Goal: Task Accomplishment & Management: Complete application form

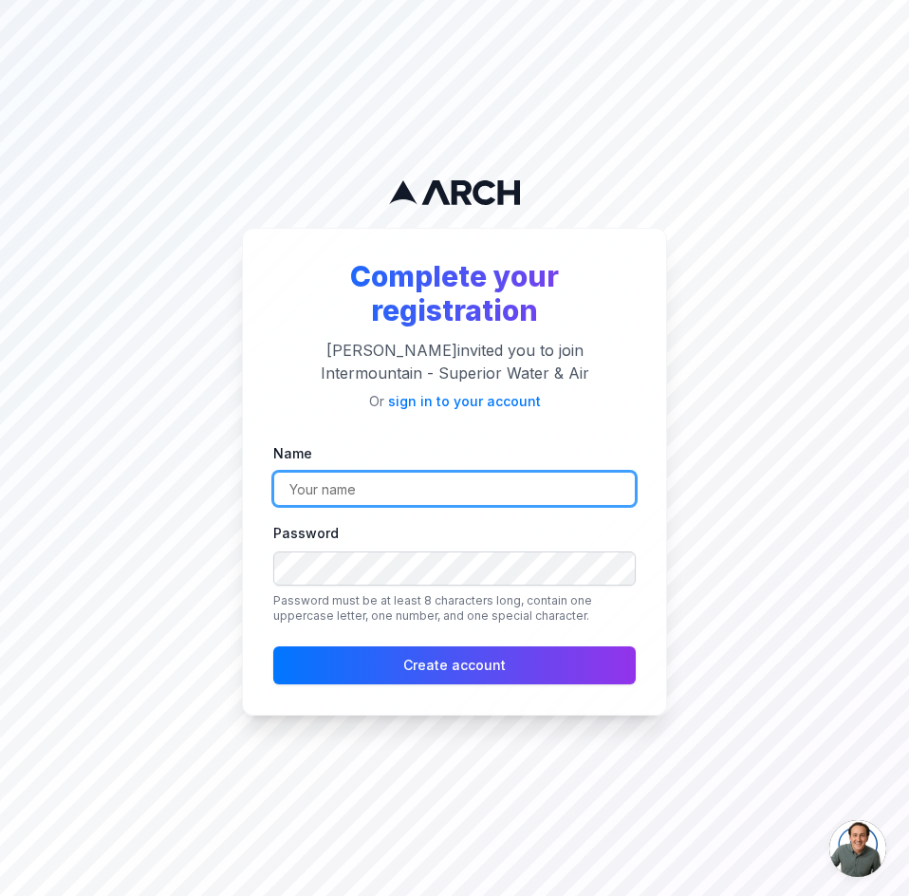
click at [315, 492] on input "Name" at bounding box center [454, 489] width 363 height 34
click at [343, 497] on input "Name" at bounding box center [454, 489] width 363 height 34
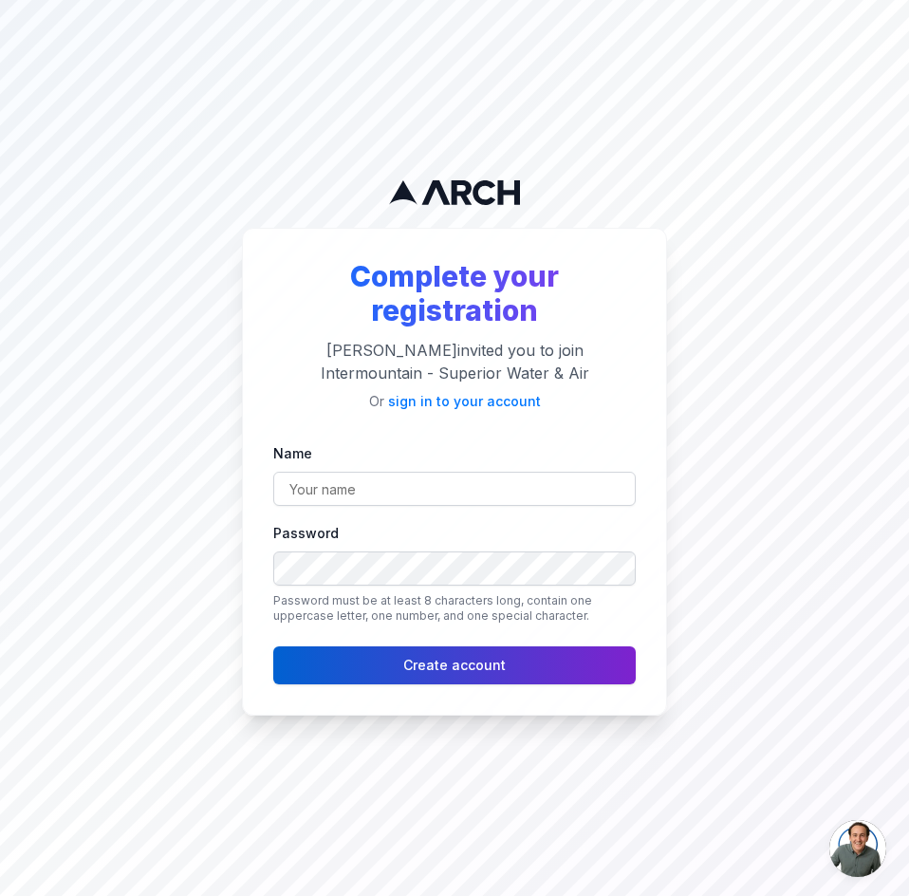
click at [392, 677] on button "Create account" at bounding box center [454, 666] width 363 height 38
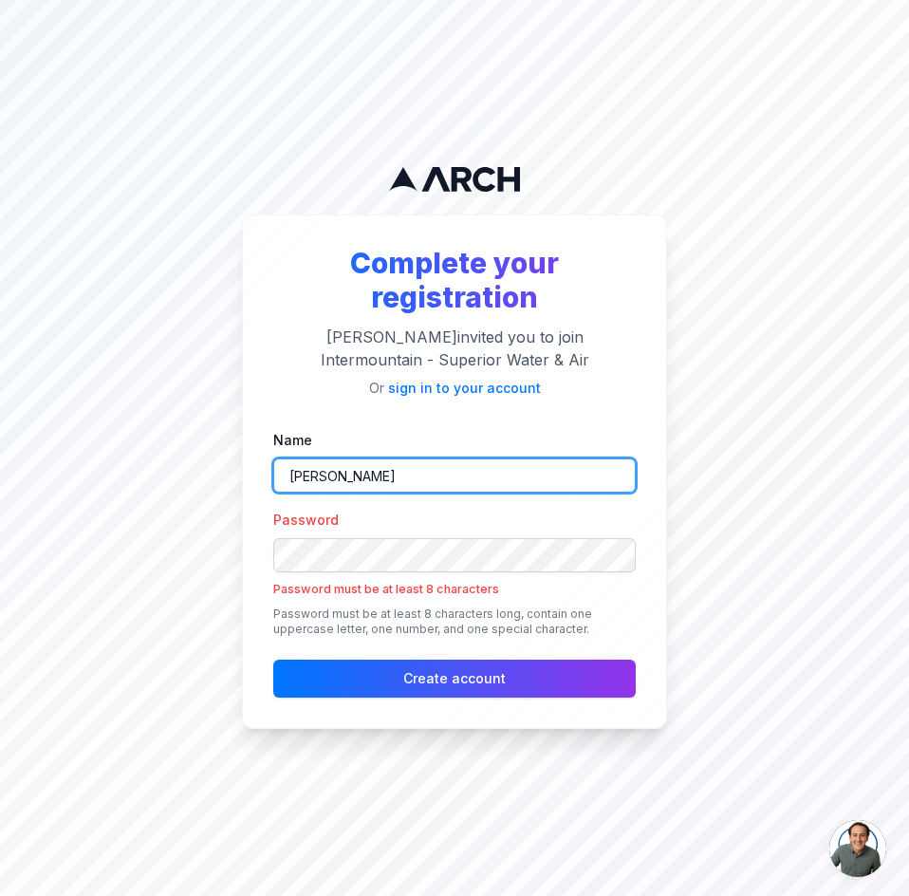
click at [436, 478] on input "[PERSON_NAME]" at bounding box center [454, 476] width 363 height 34
type input "[PERSON_NAME]"
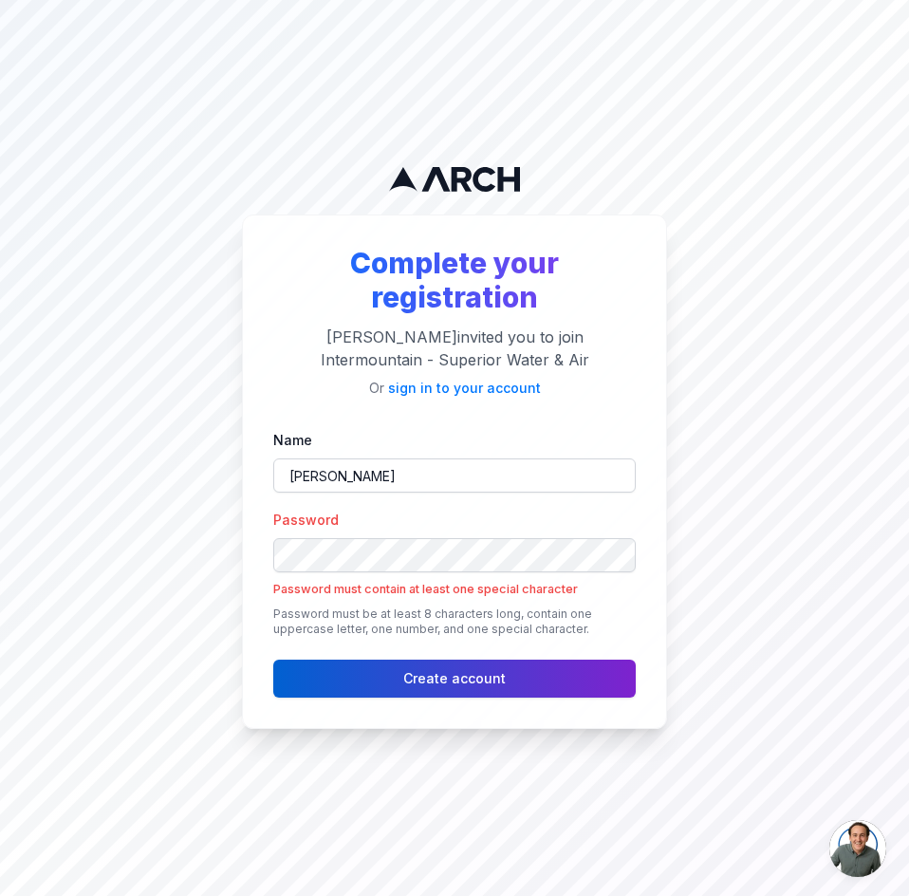
click at [439, 686] on button "Create account" at bounding box center [454, 679] width 363 height 38
click at [403, 671] on button "Create account" at bounding box center [454, 679] width 363 height 38
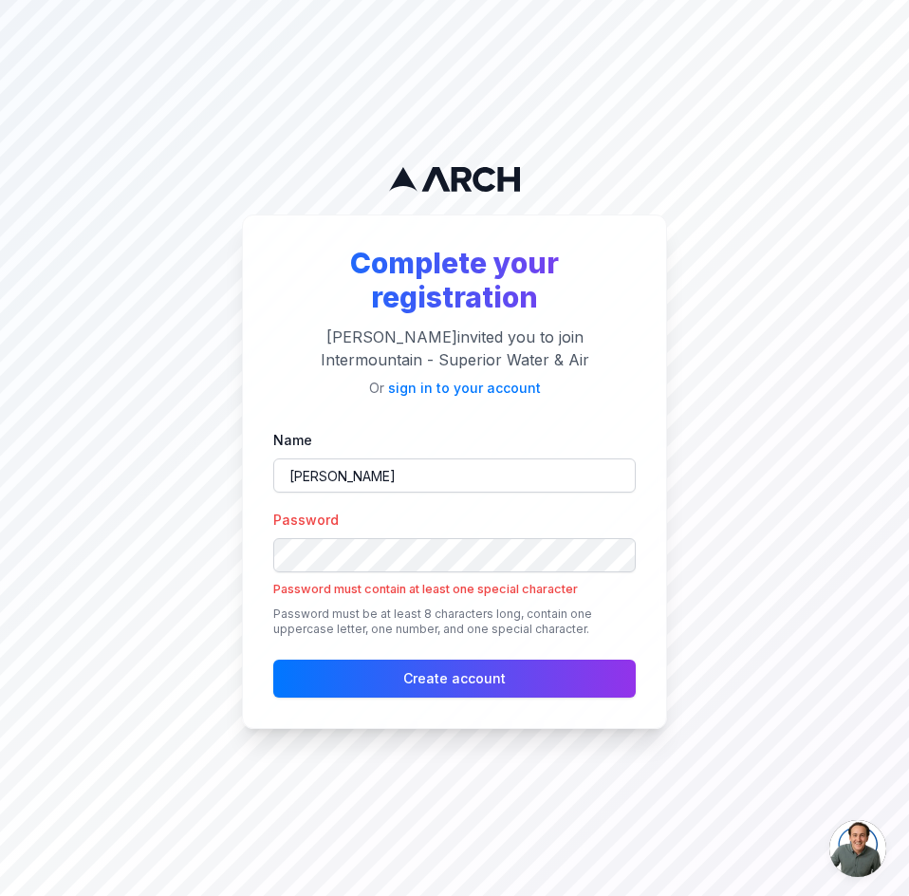
click at [749, 568] on div "Complete your registration [PERSON_NAME] invited you to join Intermountain - Su…" at bounding box center [454, 448] width 909 height 896
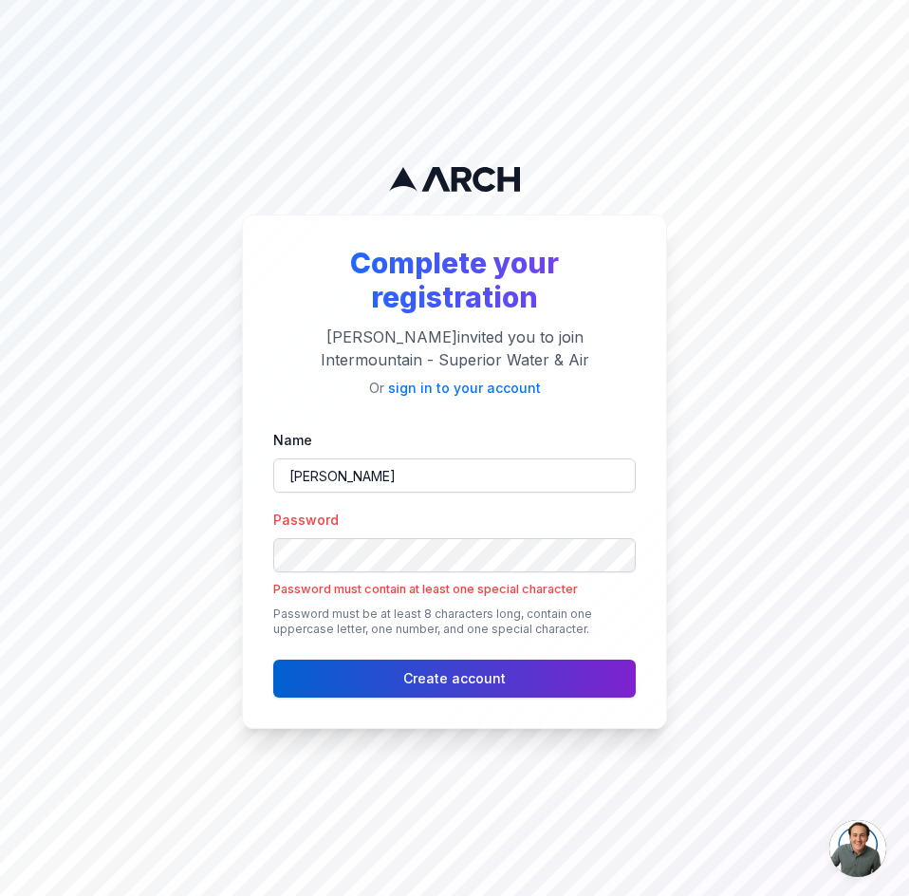
click at [588, 681] on button "Create account" at bounding box center [454, 679] width 363 height 38
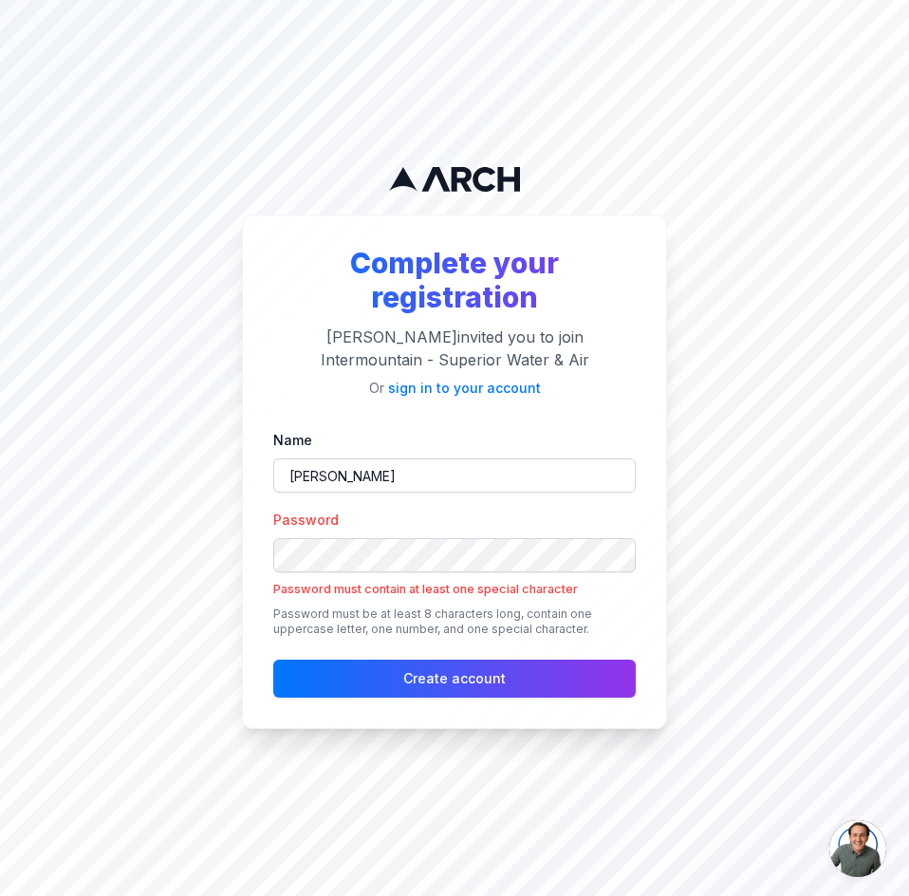
click at [442, 509] on div "Password Password must contain at least one special character Password must be …" at bounding box center [454, 572] width 363 height 128
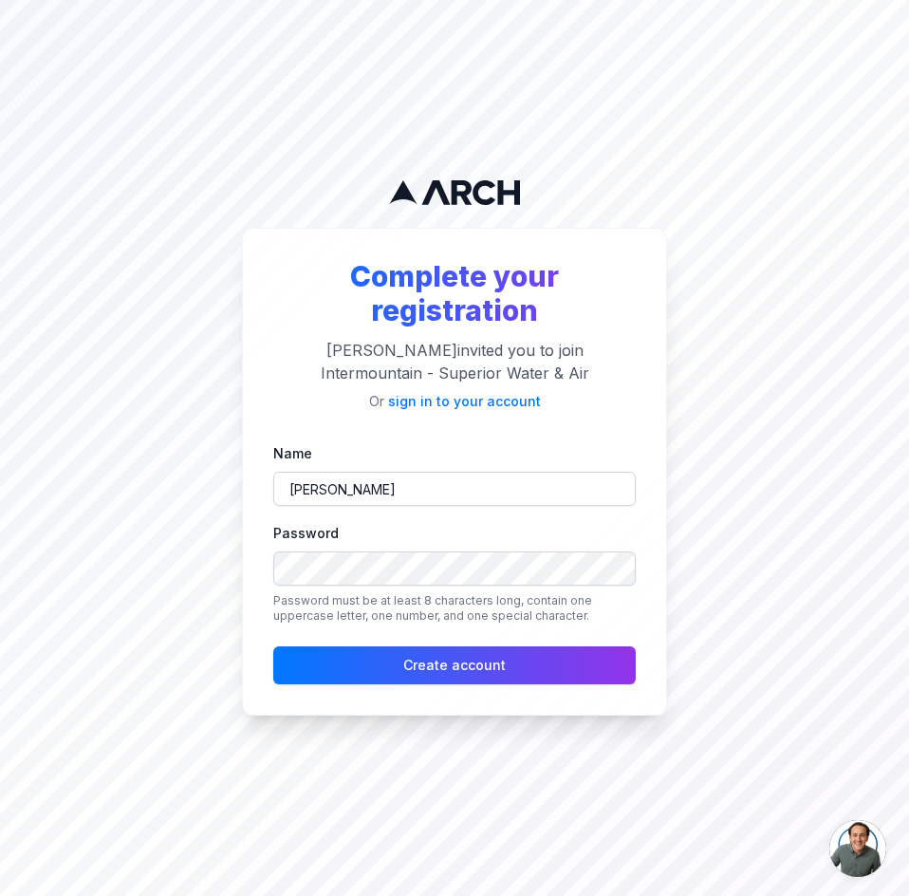
click at [531, 531] on div "Password Password must be at least 8 characters long, contain one uppercase let…" at bounding box center [454, 572] width 363 height 103
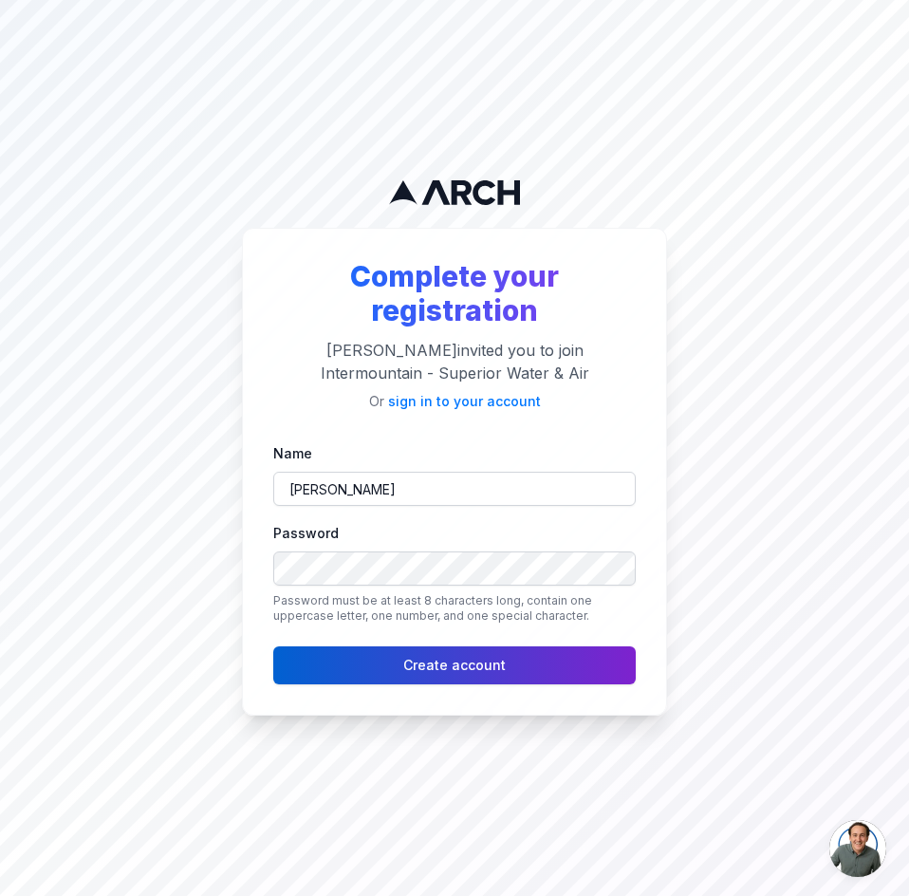
click at [500, 664] on button "Create account" at bounding box center [454, 666] width 363 height 38
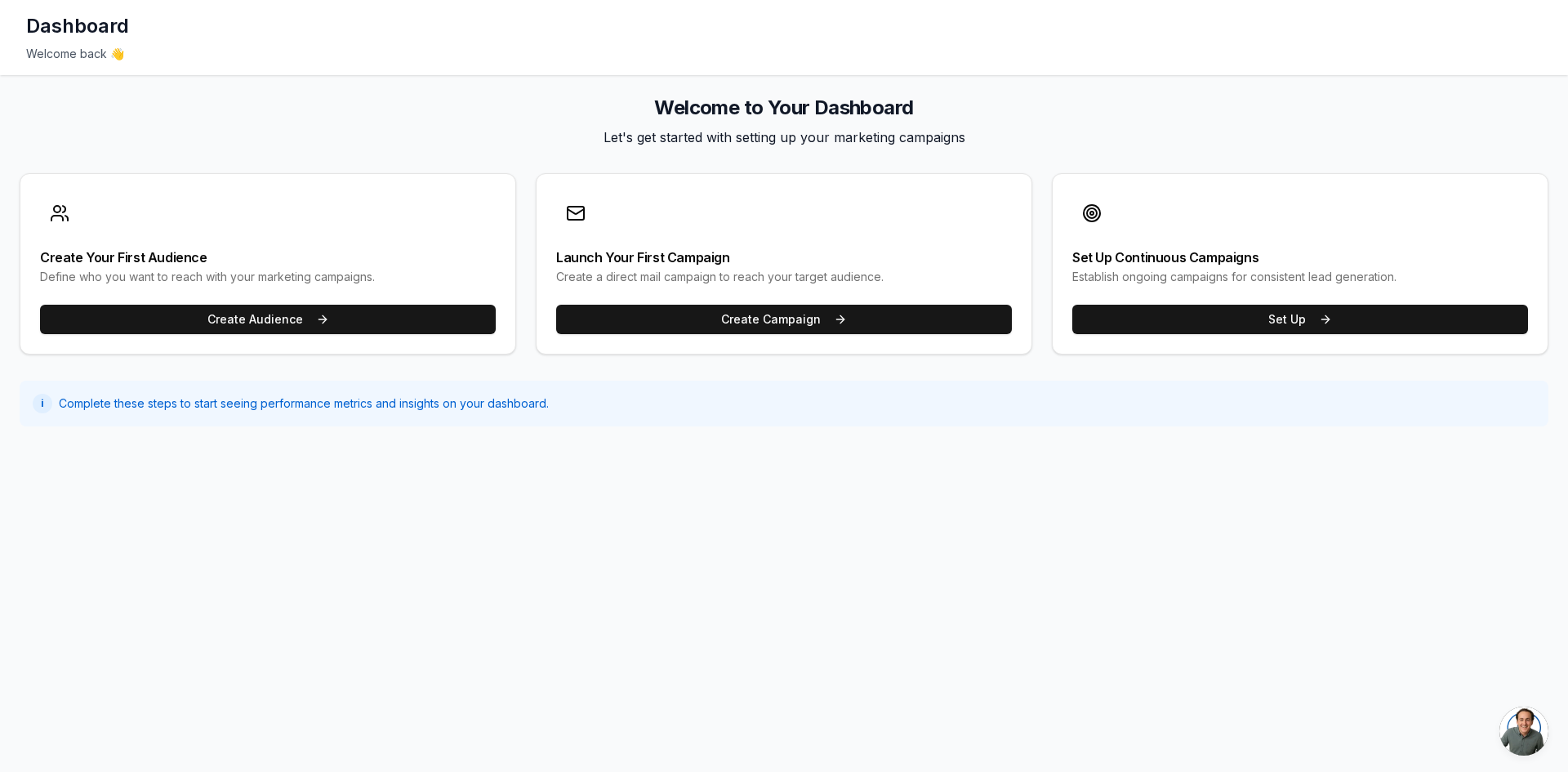
click at [58, 23] on h1 "Dashboard" at bounding box center [77, 26] width 103 height 26
click at [352, 405] on span "Complete these steps to start seeing performance metrics and insights on your d…" at bounding box center [304, 403] width 490 height 16
click at [409, 327] on button "Create Audience" at bounding box center [268, 319] width 456 height 29
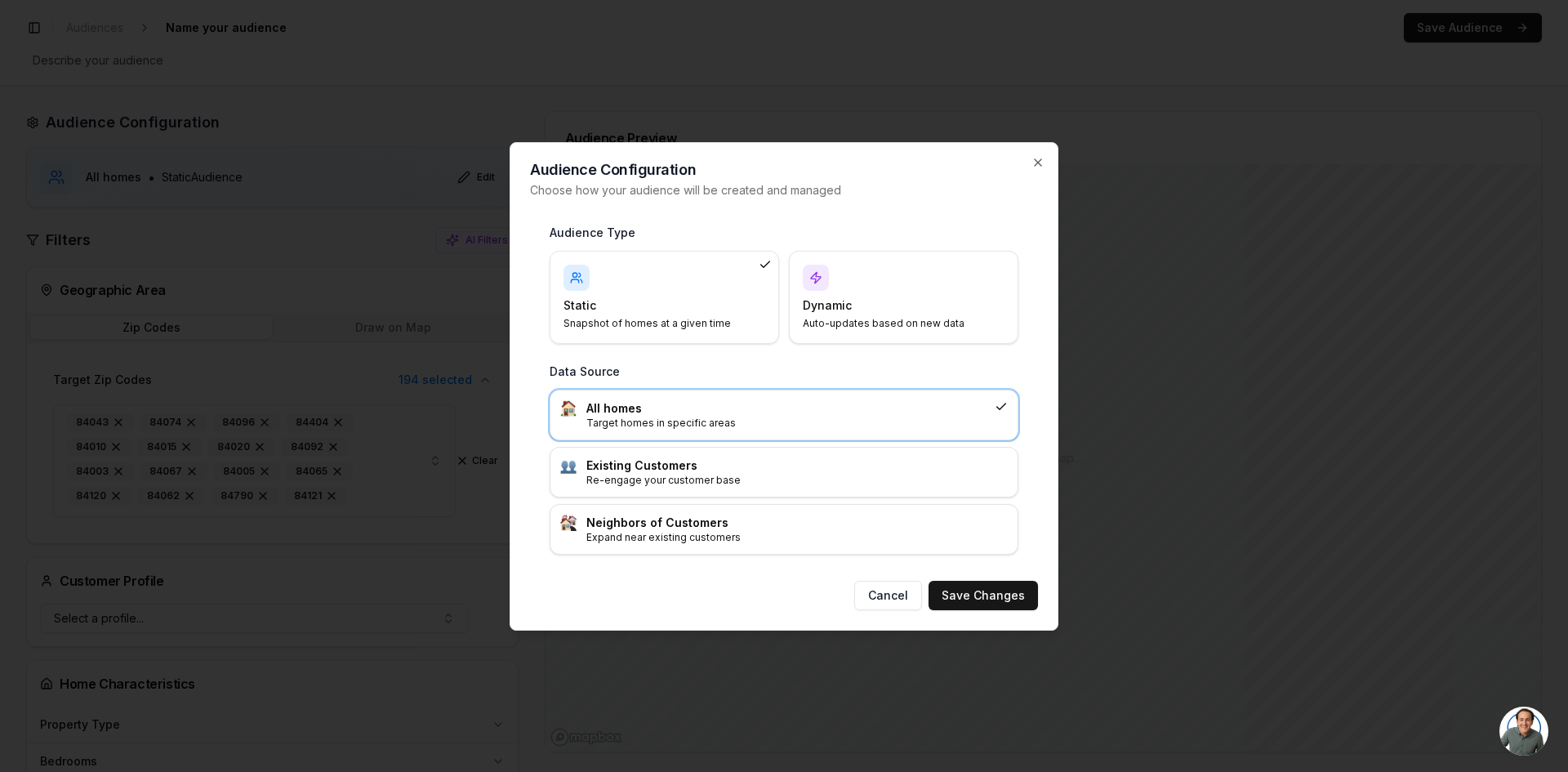
click at [782, 153] on div "Audience Configuration Choose how your audience will be created and managed Aud…" at bounding box center [784, 386] width 549 height 489
click at [782, 166] on icon "button" at bounding box center [1037, 162] width 13 height 13
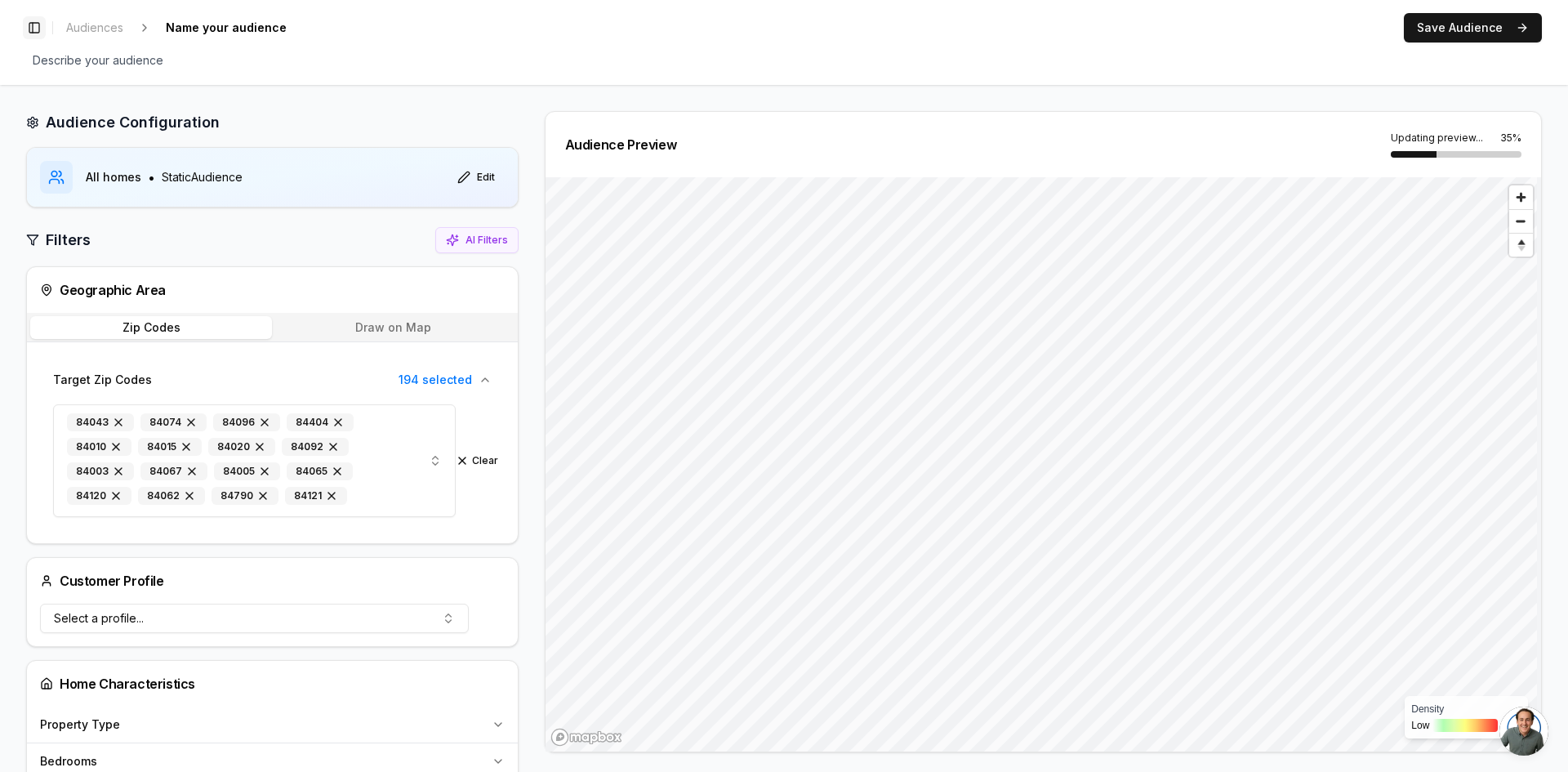
click at [33, 26] on button "Toggle Sidebar" at bounding box center [34, 28] width 23 height 23
click at [33, 23] on button "Toggle Sidebar" at bounding box center [34, 28] width 23 height 23
click at [28, 32] on button "Toggle Sidebar" at bounding box center [34, 28] width 23 height 23
click at [28, 28] on button "Toggle Sidebar" at bounding box center [34, 28] width 23 height 23
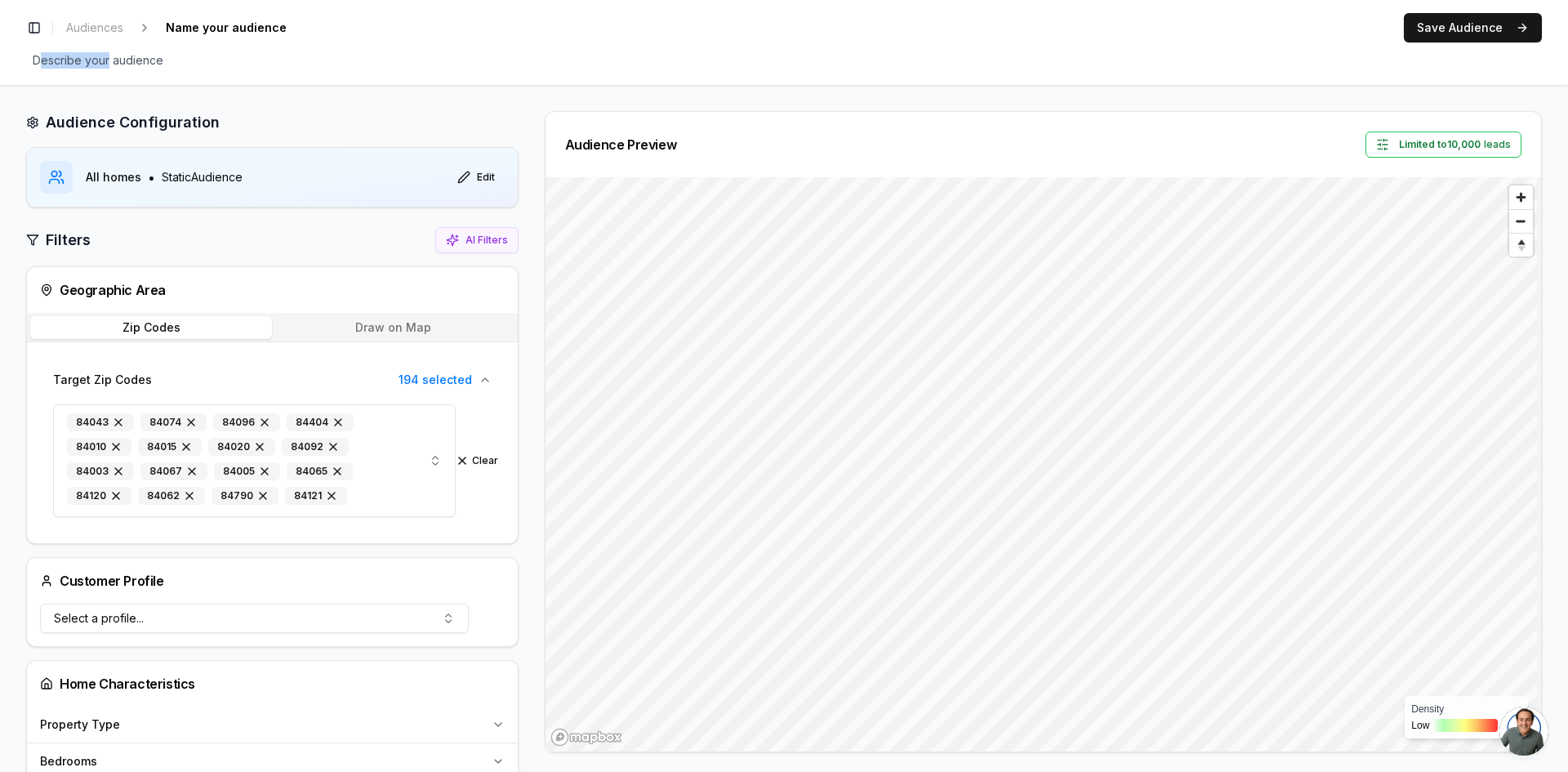
drag, startPoint x: 38, startPoint y: 49, endPoint x: 64, endPoint y: 45, distance: 26.3
click at [95, 54] on span "Describe your audience" at bounding box center [97, 60] width 144 height 23
click at [37, 31] on button "Toggle Sidebar" at bounding box center [34, 28] width 23 height 23
click at [35, 23] on button "Toggle Sidebar" at bounding box center [34, 28] width 23 height 23
click at [91, 24] on span "Audiences" at bounding box center [95, 28] width 57 height 16
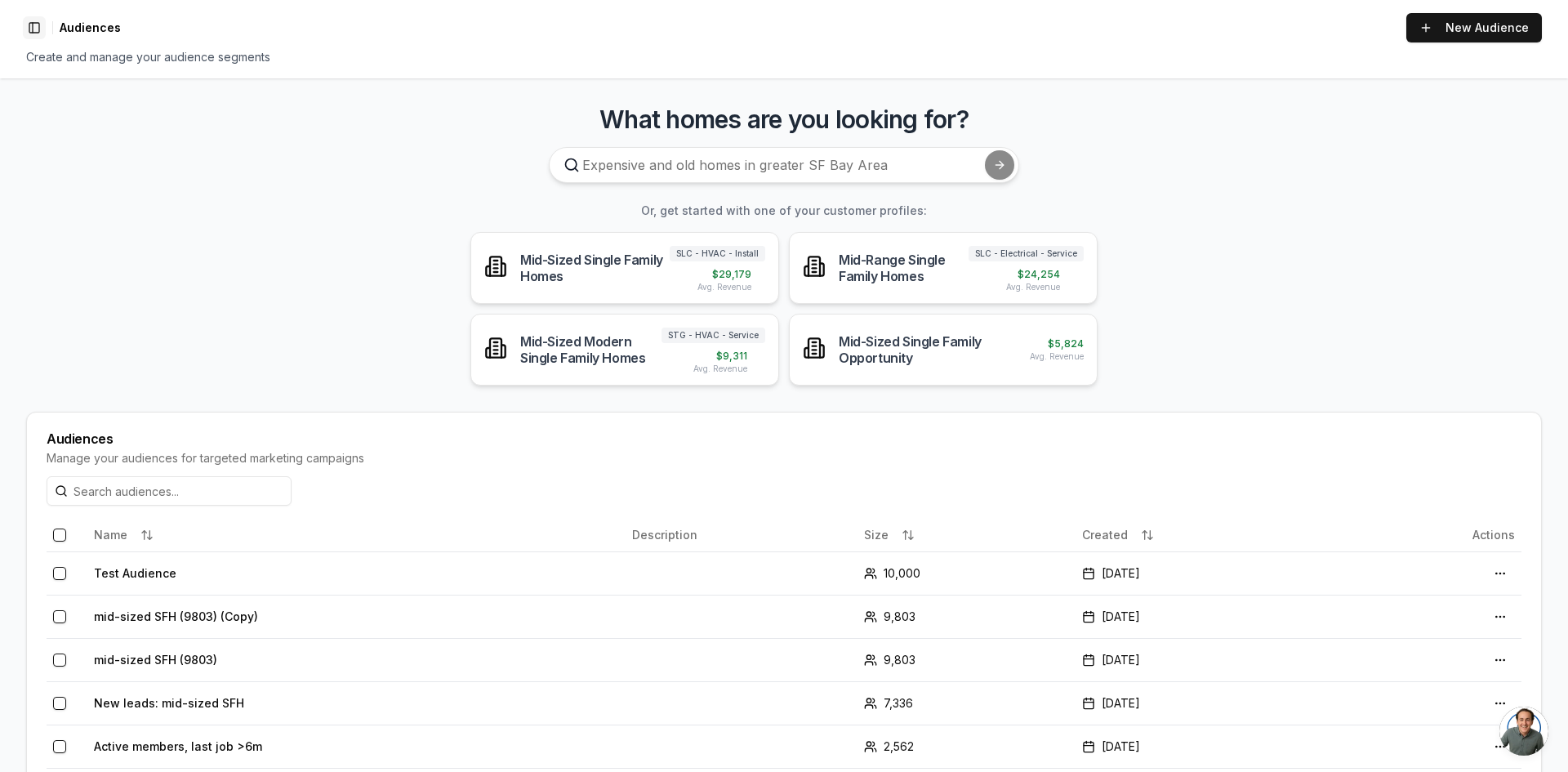
click at [34, 24] on button "Toggle Sidebar" at bounding box center [34, 28] width 23 height 23
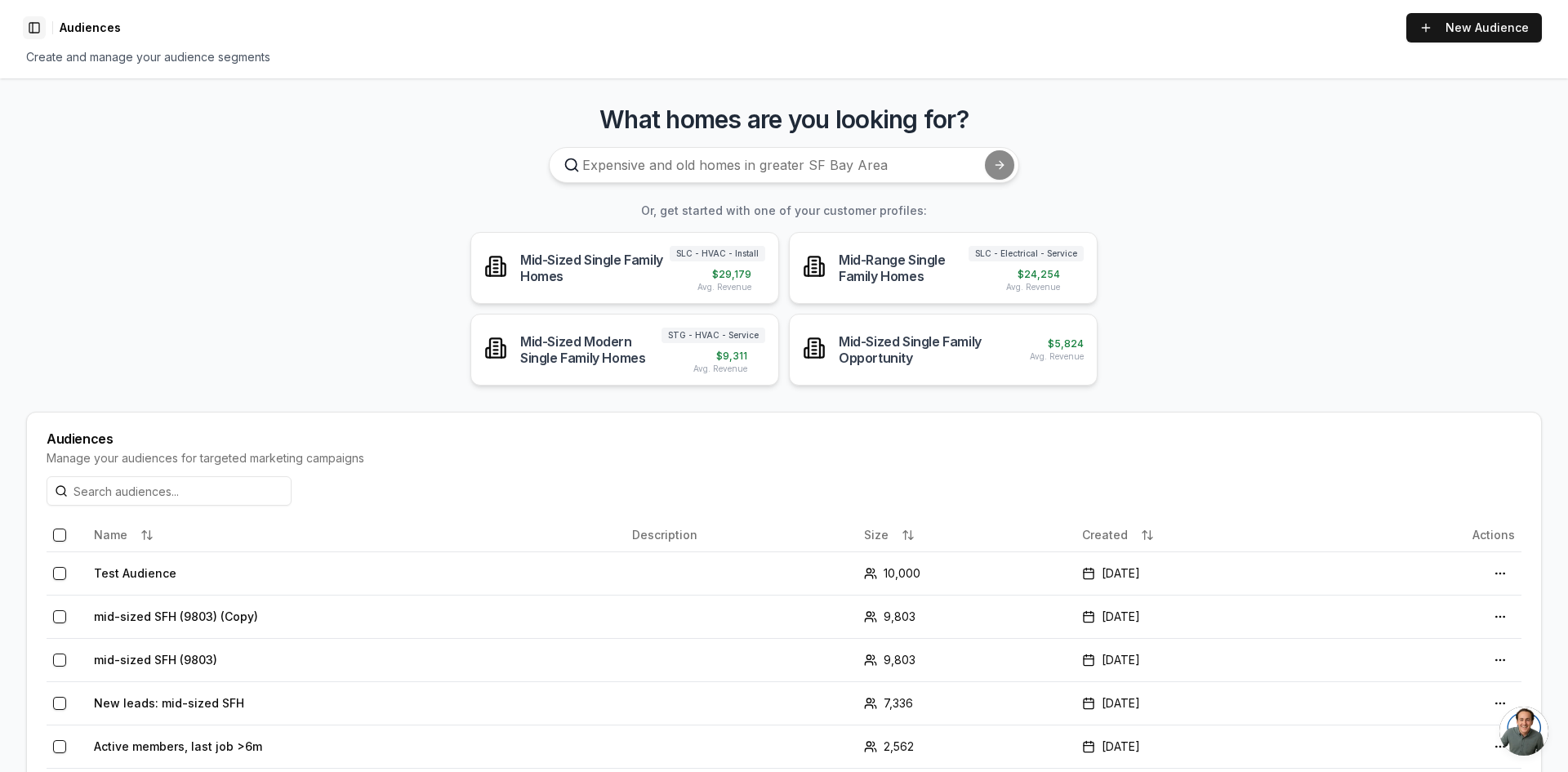
click at [34, 24] on button "Toggle Sidebar" at bounding box center [34, 28] width 23 height 23
click at [34, 33] on button "Toggle Sidebar" at bounding box center [34, 28] width 23 height 23
